Goal: Task Accomplishment & Management: Complete application form

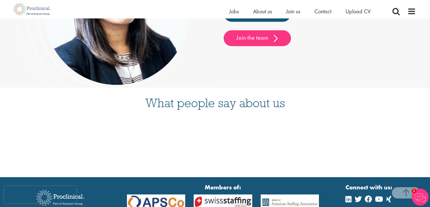
scroll to position [1476, 0]
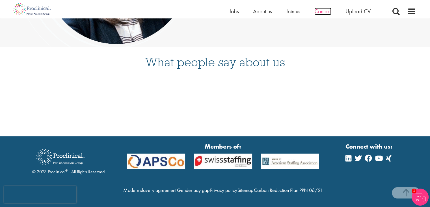
click at [322, 13] on span "Contact" at bounding box center [323, 11] width 17 height 7
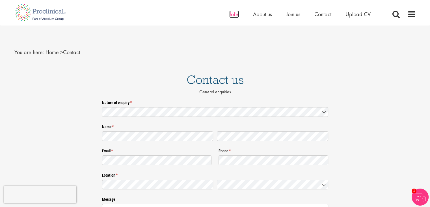
click at [232, 16] on span "Jobs" at bounding box center [235, 13] width 10 height 7
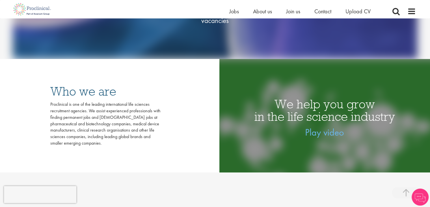
scroll to position [138, 0]
click at [362, 14] on span "Upload CV" at bounding box center [358, 11] width 25 height 7
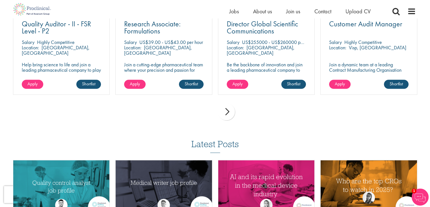
scroll to position [436, 0]
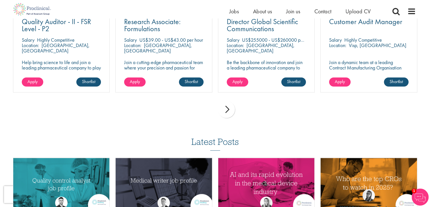
click at [223, 112] on div "next" at bounding box center [226, 109] width 17 height 17
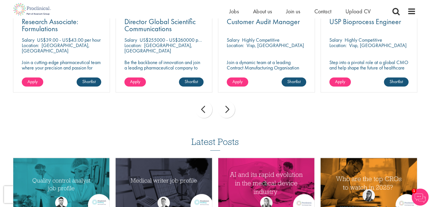
click at [223, 112] on div "next" at bounding box center [226, 109] width 17 height 17
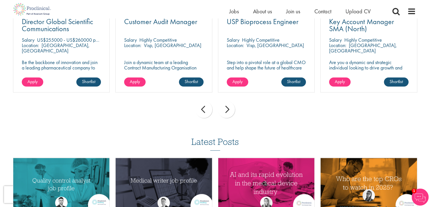
click at [223, 112] on div "next" at bounding box center [226, 109] width 17 height 17
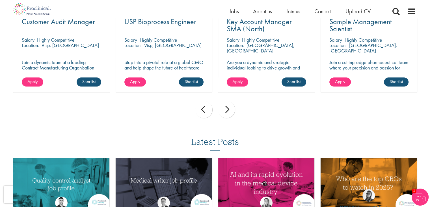
click at [223, 112] on div "next" at bounding box center [226, 109] width 17 height 17
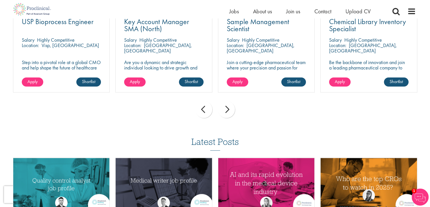
click at [223, 112] on div "next" at bounding box center [226, 109] width 17 height 17
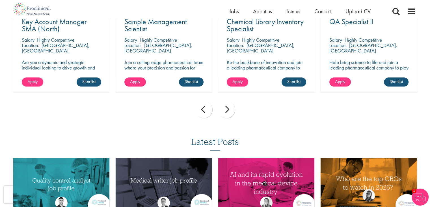
click at [223, 112] on div "next" at bounding box center [226, 109] width 17 height 17
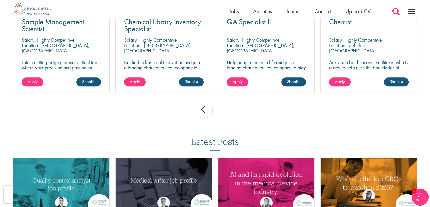
click at [396, 12] on span at bounding box center [396, 11] width 8 height 8
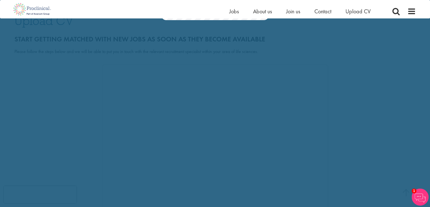
scroll to position [0, 0]
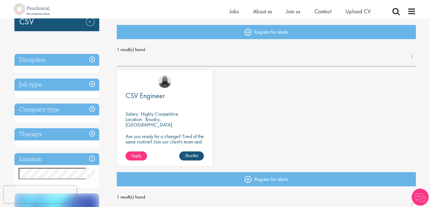
scroll to position [58, 0]
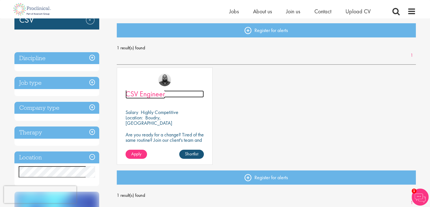
click at [149, 94] on span "CSV Engineer" at bounding box center [146, 94] width 40 height 10
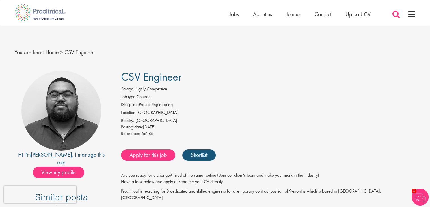
click at [393, 17] on span at bounding box center [396, 14] width 8 height 8
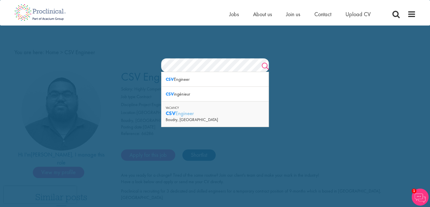
click at [262, 65] on link "Search" at bounding box center [265, 66] width 7 height 11
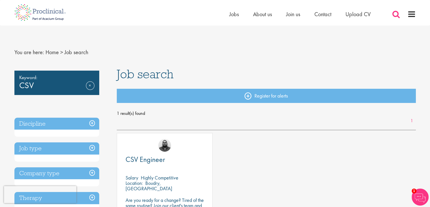
click at [392, 10] on span at bounding box center [396, 14] width 8 height 8
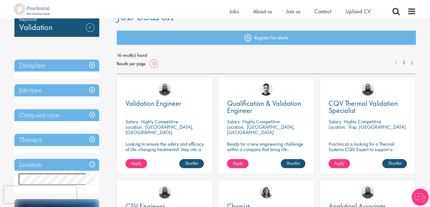
scroll to position [51, 0]
click at [175, 103] on span "Validation Engineer" at bounding box center [154, 103] width 56 height 10
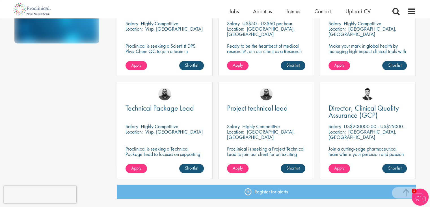
scroll to position [354, 0]
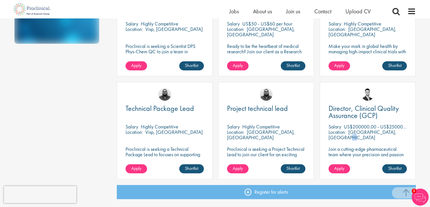
drag, startPoint x: 361, startPoint y: 130, endPoint x: 366, endPoint y: 129, distance: 4.6
click at [366, 129] on p "Nutley, USA" at bounding box center [363, 134] width 68 height 12
drag, startPoint x: 352, startPoint y: 125, endPoint x: 371, endPoint y: 127, distance: 19.0
click at [371, 127] on p "US$200000.00 - US$250000.00 per annum" at bounding box center [389, 126] width 90 height 7
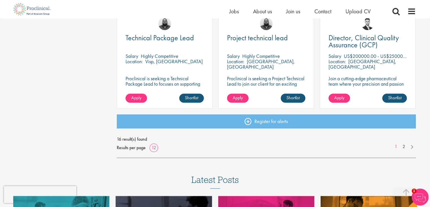
scroll to position [425, 0]
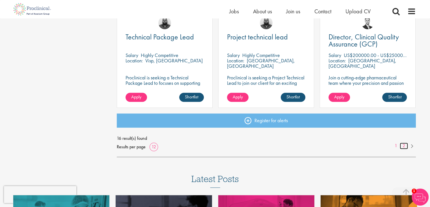
click at [402, 147] on link "2" at bounding box center [404, 145] width 8 height 7
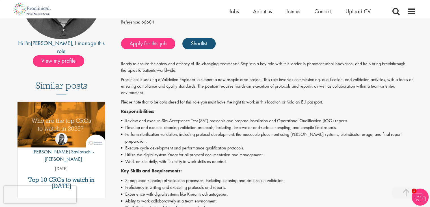
scroll to position [105, 0]
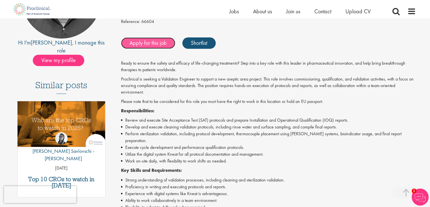
click at [170, 39] on link "Apply for this job" at bounding box center [148, 42] width 54 height 11
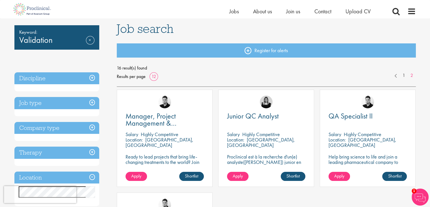
scroll to position [63, 0]
